Goal: Check status: Check status

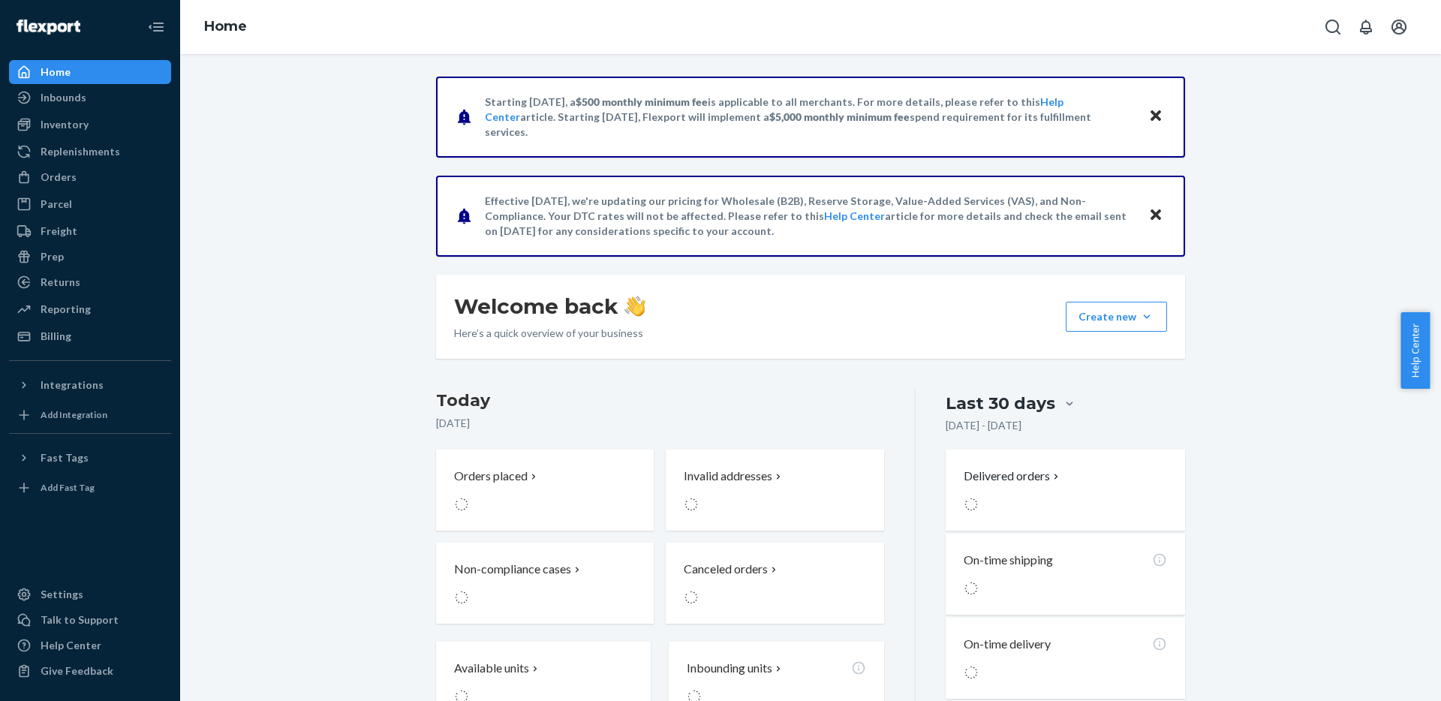
scroll to position [24, 0]
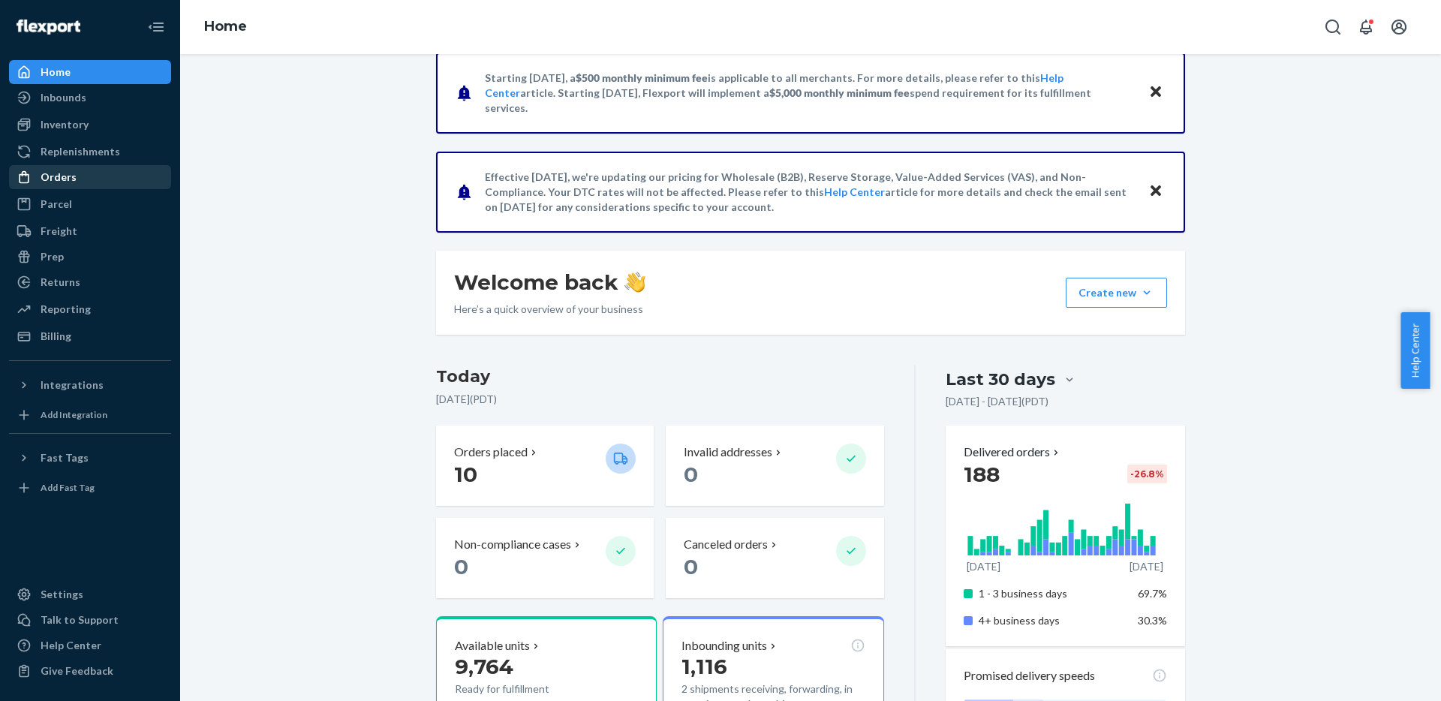
click at [83, 179] on div "Orders" at bounding box center [90, 177] width 159 height 21
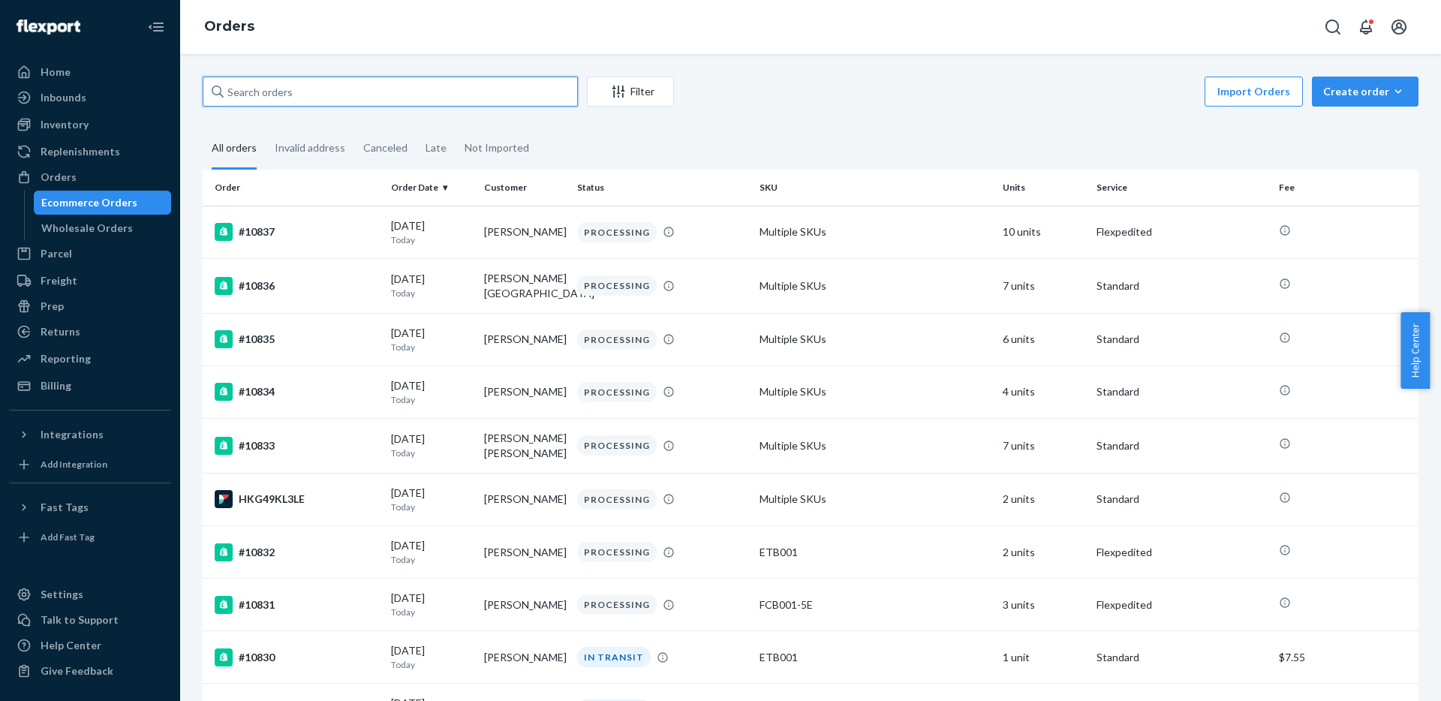
click at [429, 84] on input "text" at bounding box center [390, 92] width 375 height 30
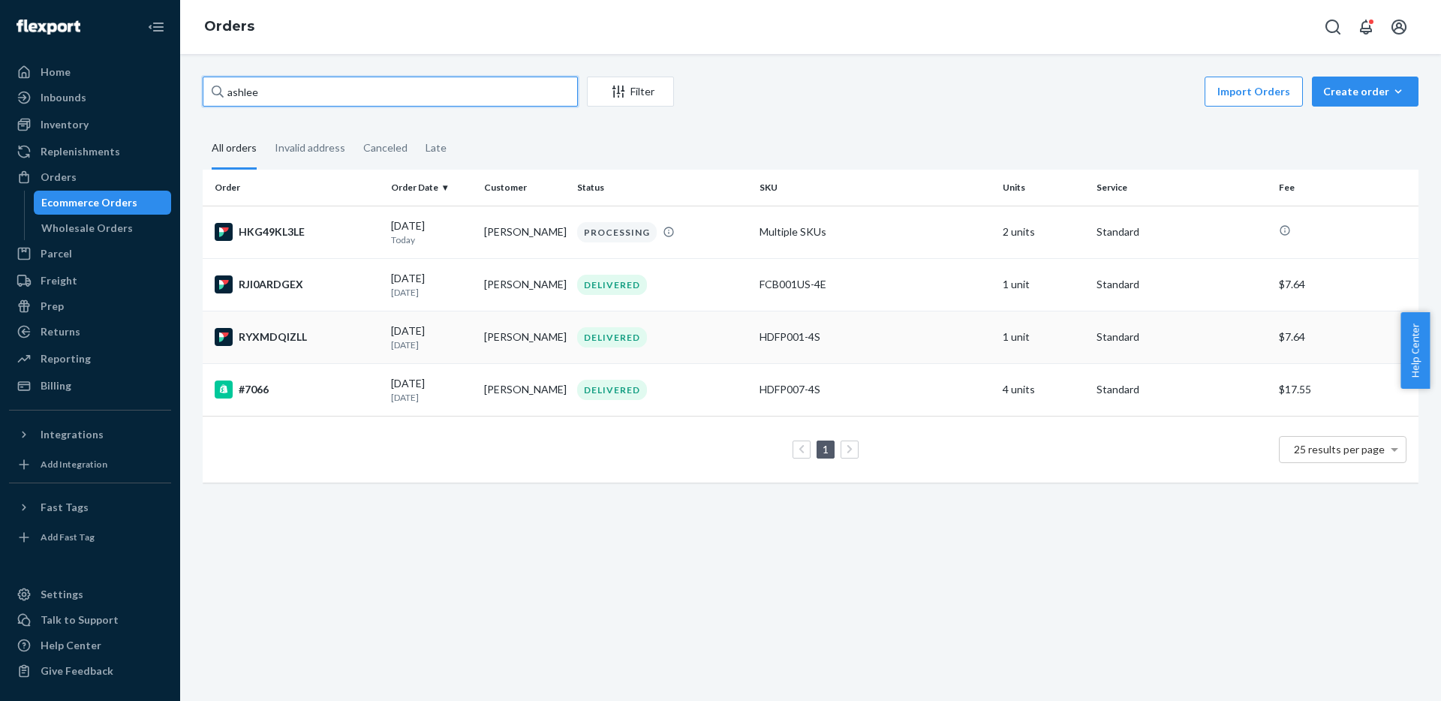
type input "ashlee"
click at [307, 343] on div "RYXMDQIZLL" at bounding box center [297, 337] width 164 height 18
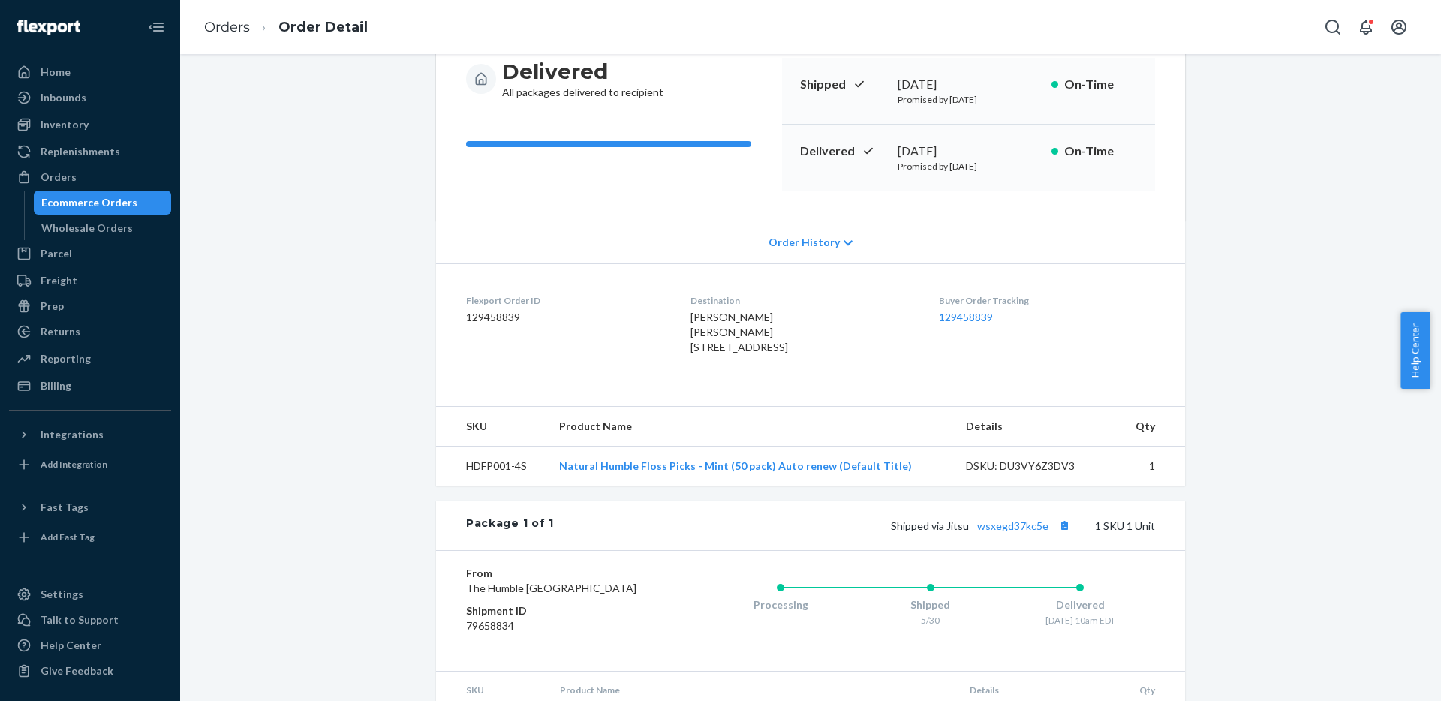
scroll to position [269, 0]
